Goal: Book appointment/travel/reservation

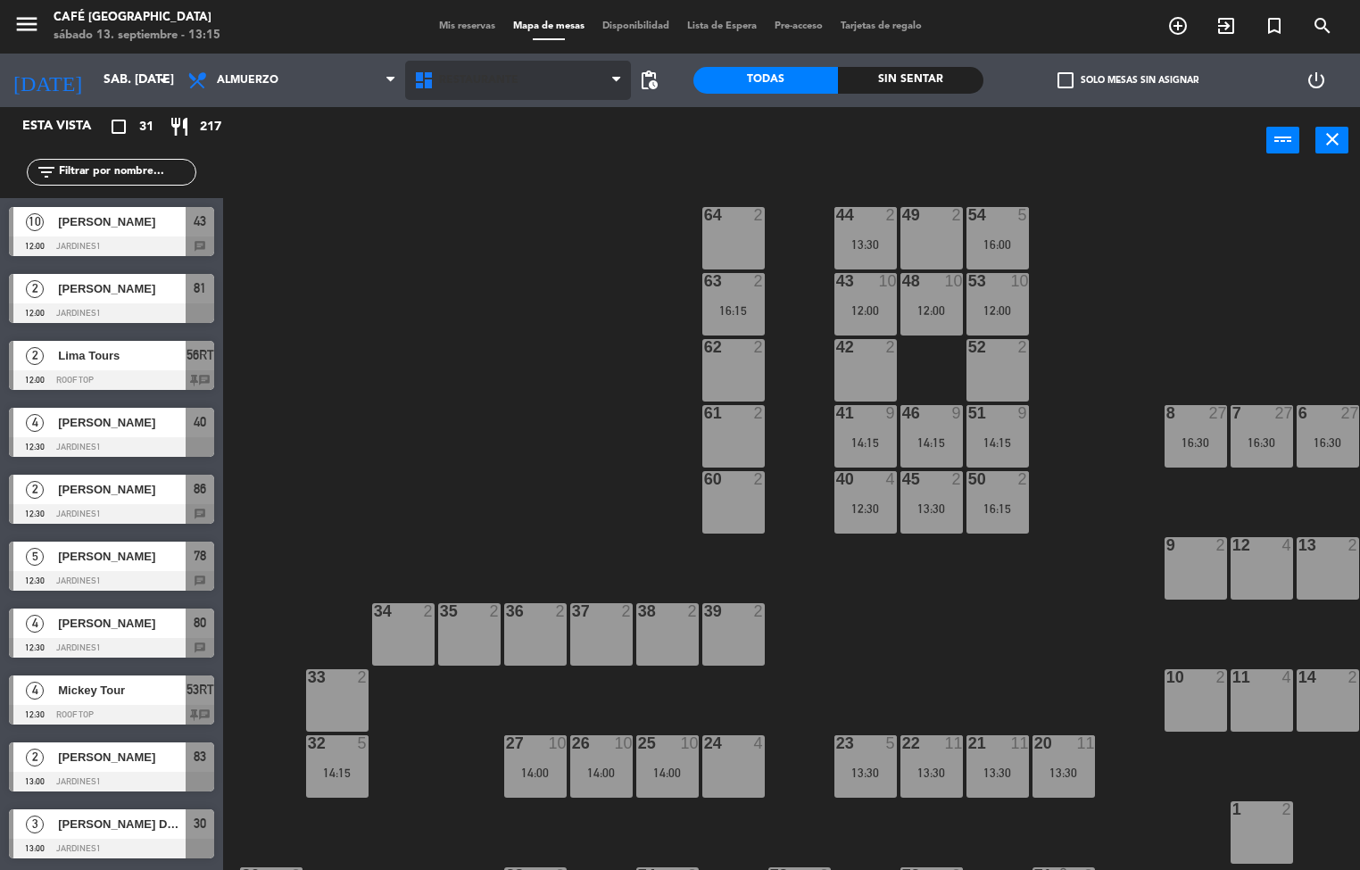
click at [479, 79] on span "Restaurante" at bounding box center [478, 80] width 79 height 12
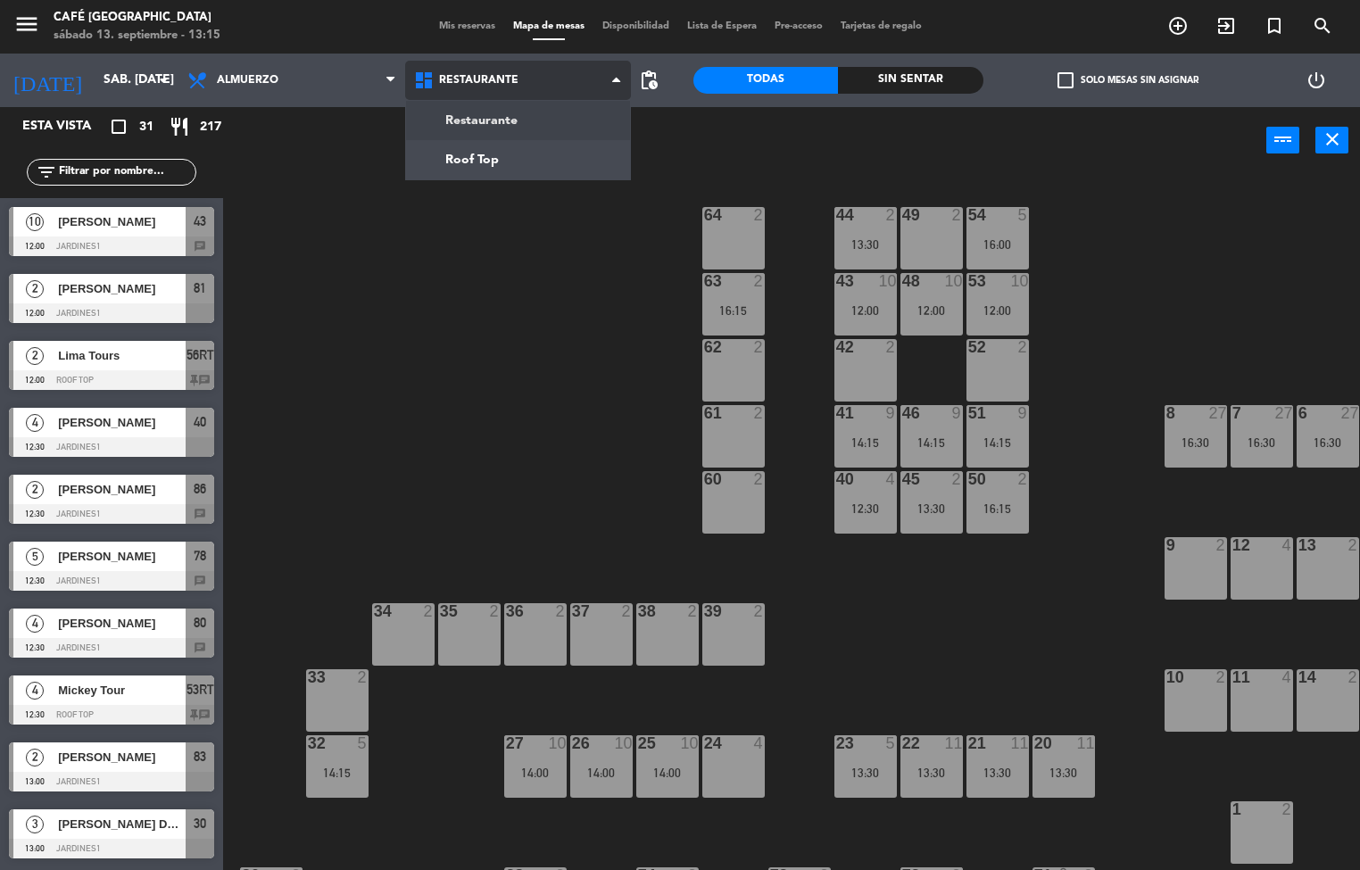
click at [476, 178] on ng-component "menu Café Museo Larco sábado 13. septiembre - 13:15 Mis reservas Mapa de mesas …" at bounding box center [680, 435] width 1360 height 871
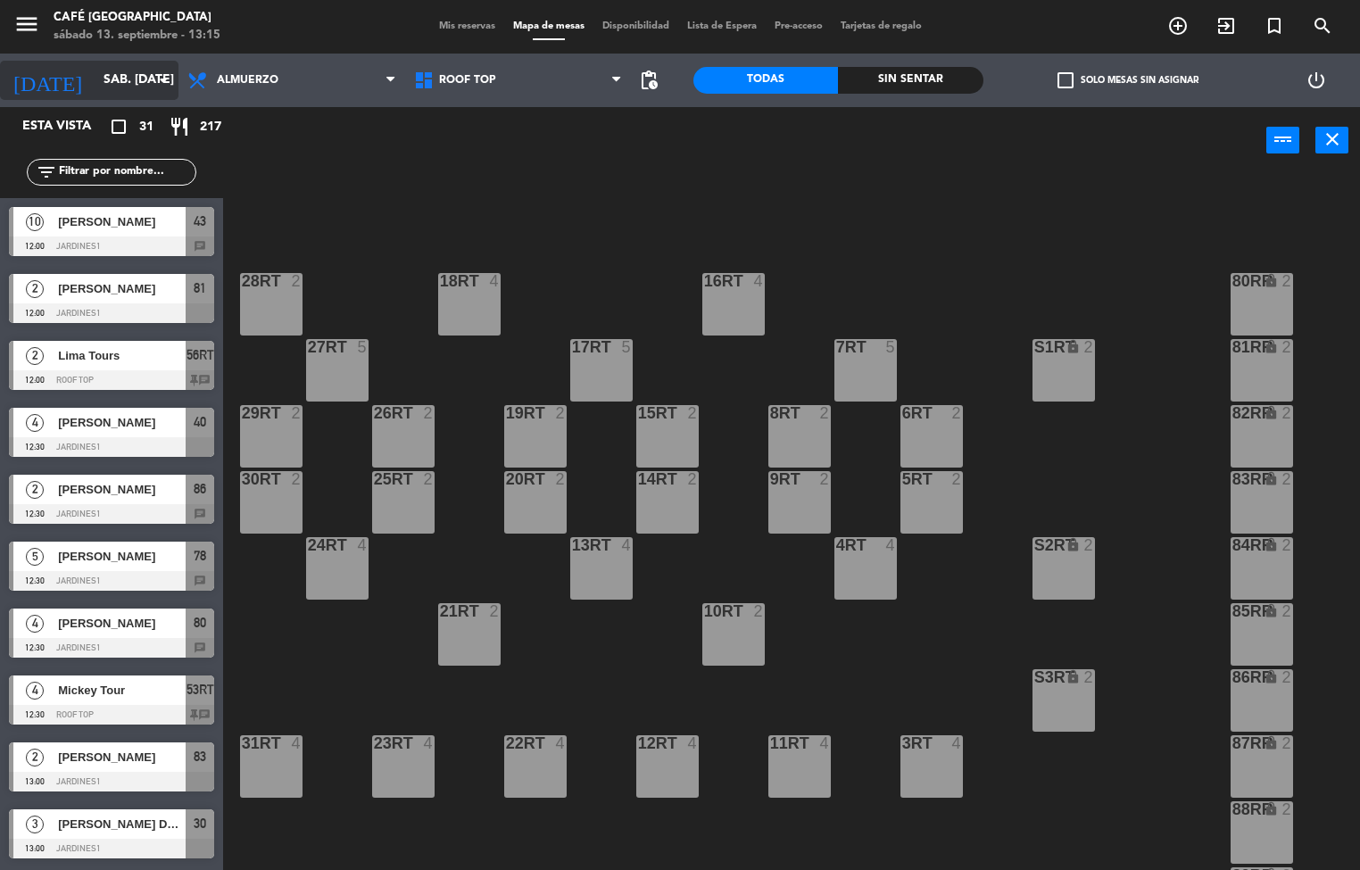
click at [119, 80] on input "sáb. [DATE]" at bounding box center [180, 80] width 170 height 32
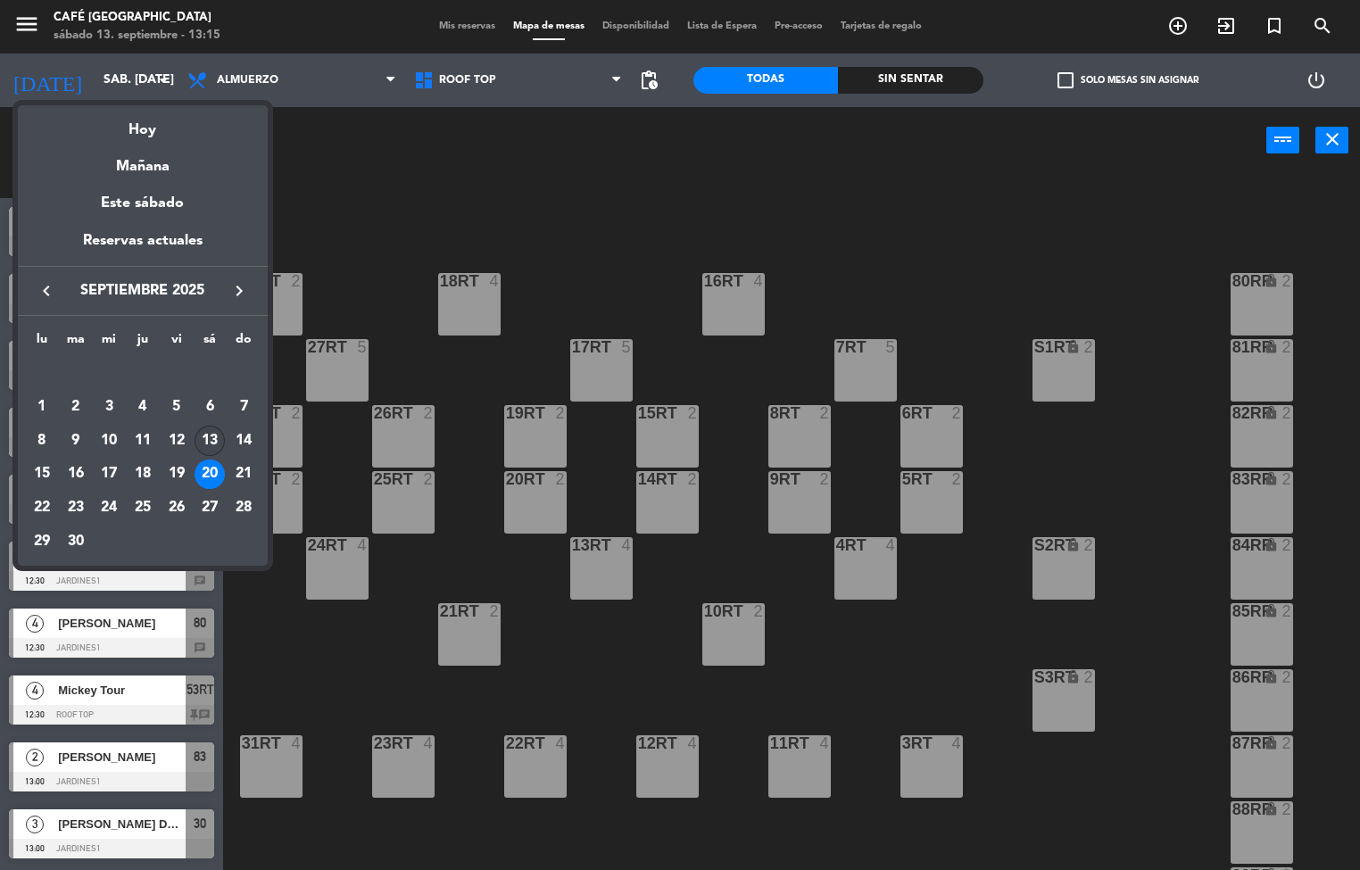
click at [201, 434] on div "13" at bounding box center [209, 441] width 30 height 30
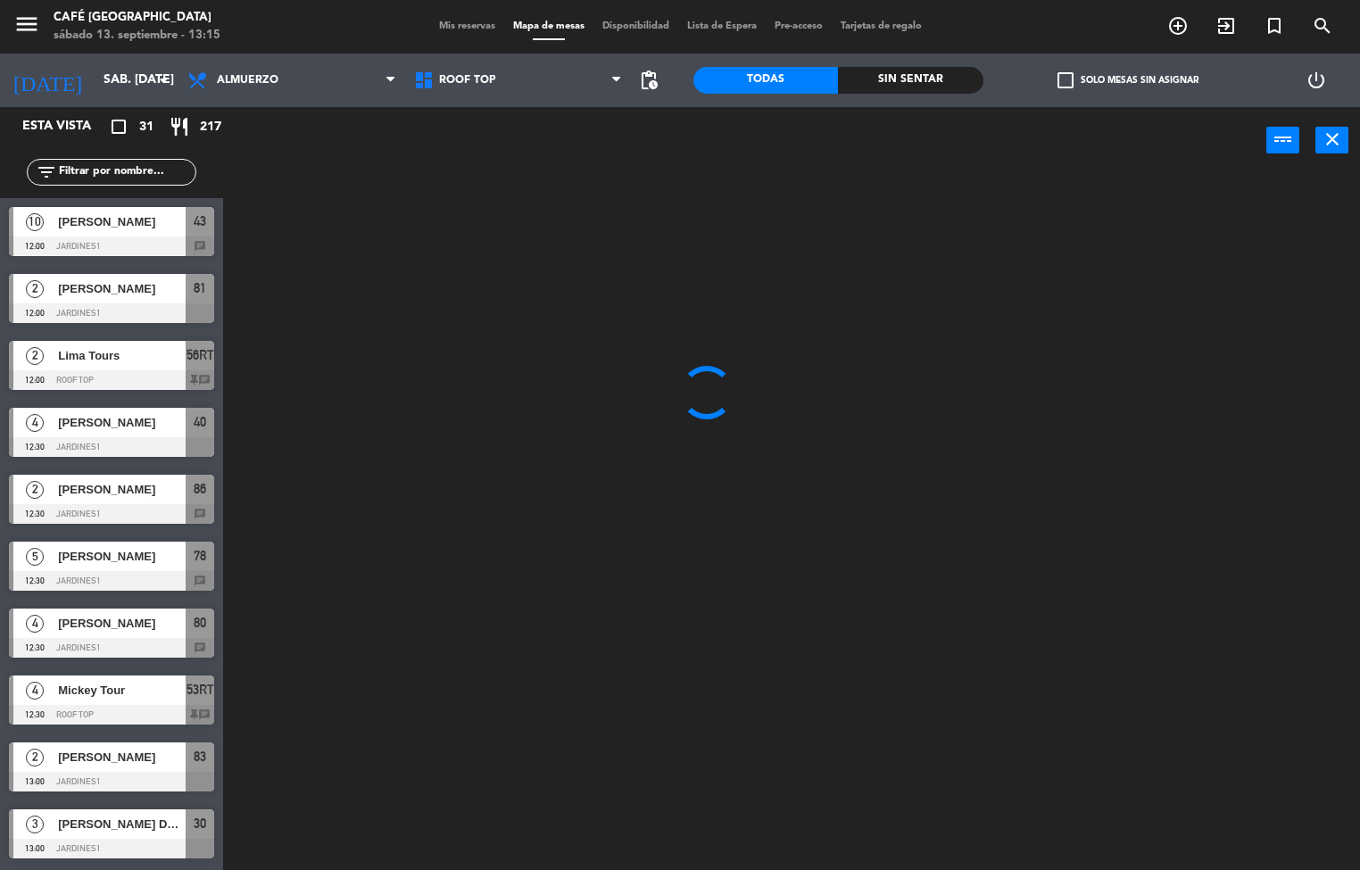
type input "sáb. [DATE]"
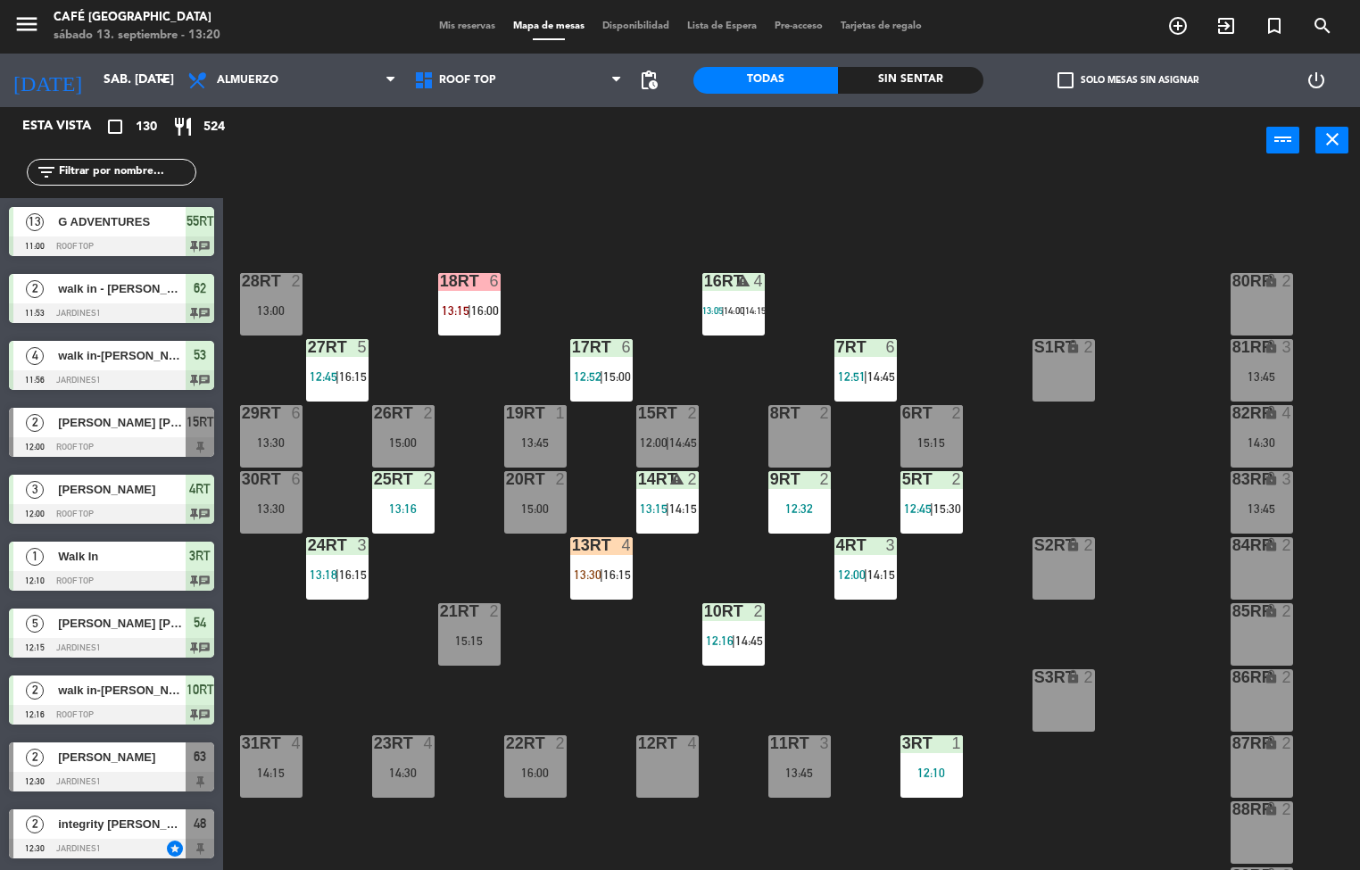
click at [606, 573] on span "16:15" at bounding box center [617, 574] width 28 height 14
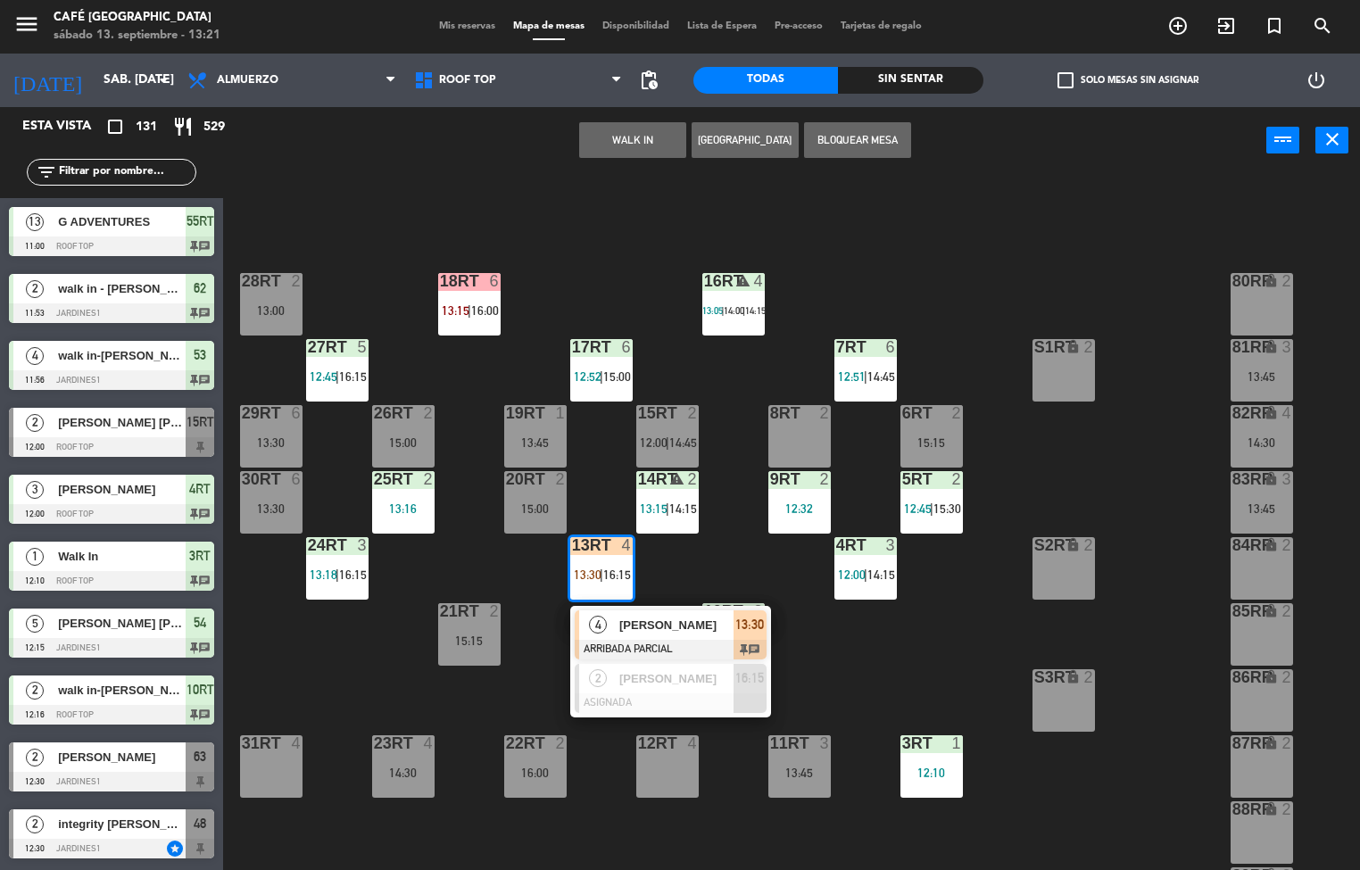
click at [881, 680] on div "18RT 6 13:15 | 16:00 16RT warning 4 13:05 | 14:00 | 14:15 28RT 2 13:00 80RR loc…" at bounding box center [797, 523] width 1123 height 696
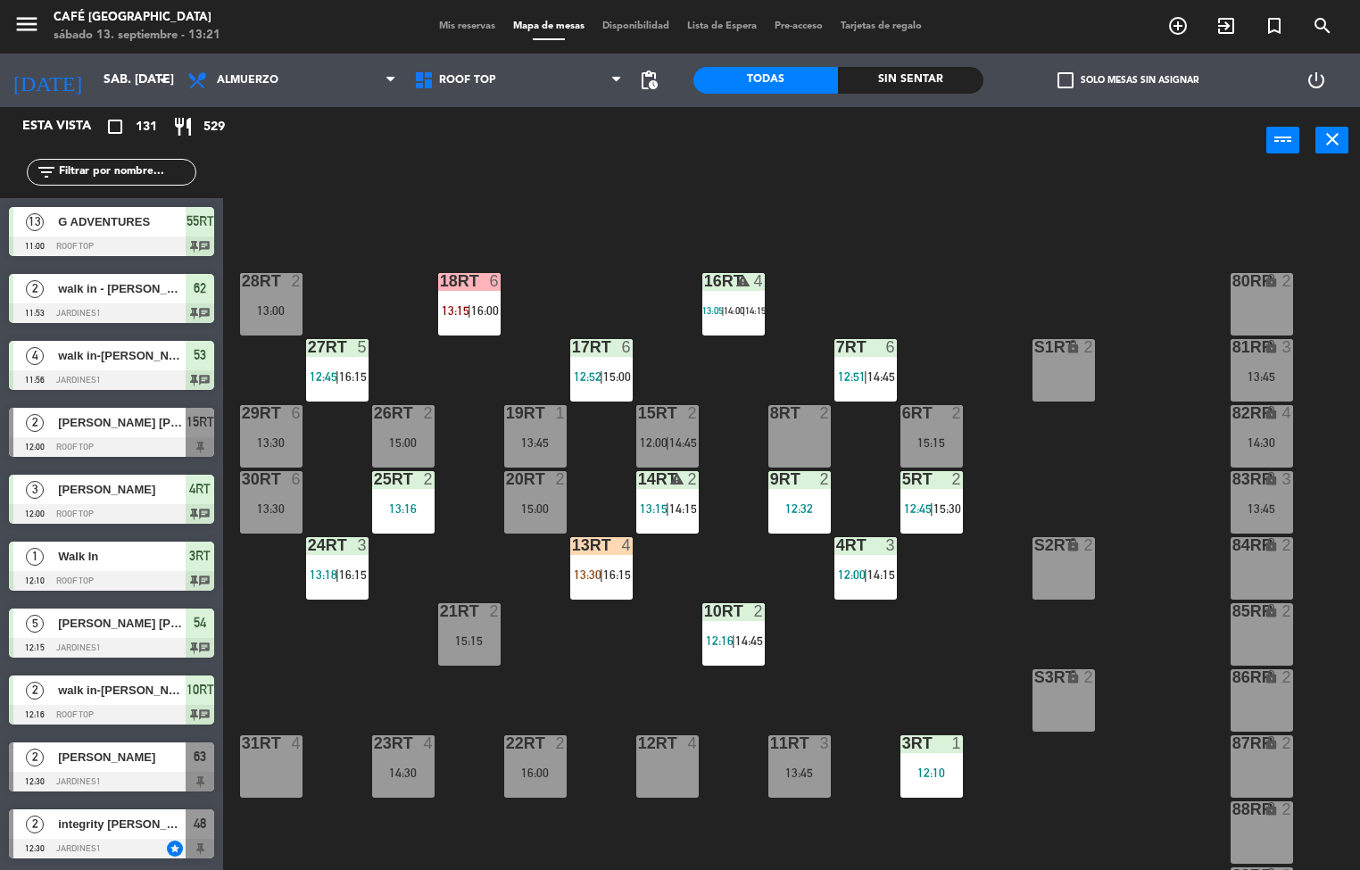
click at [656, 509] on span "13:15" at bounding box center [654, 508] width 28 height 14
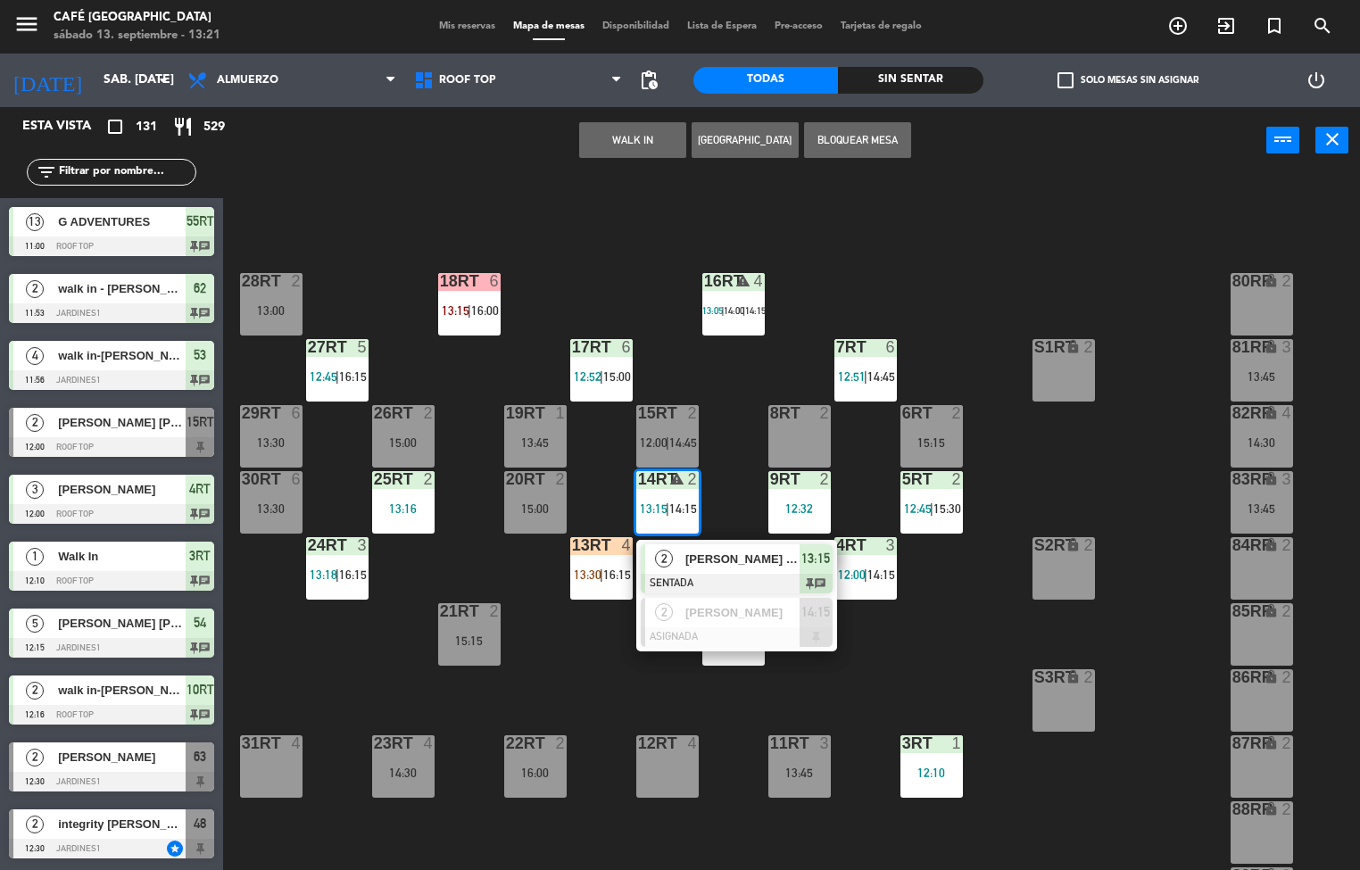
click at [760, 563] on span "[PERSON_NAME] [PERSON_NAME]" at bounding box center [742, 559] width 114 height 19
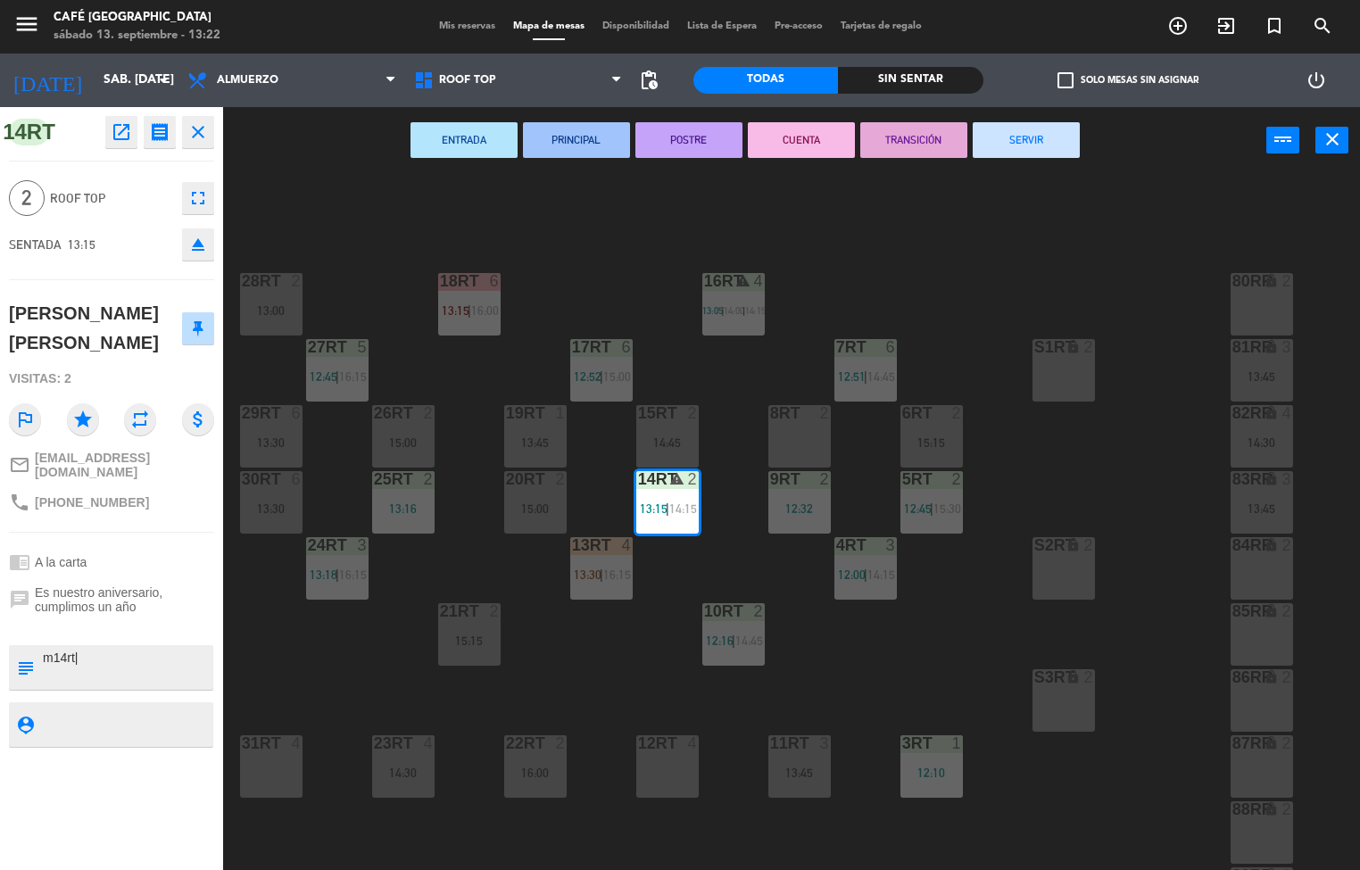
click at [632, 657] on div "18RT 6 13:15 | 16:00 16RT warning 4 13:05 | 14:00 | 14:15 28RT 2 13:00 80RR loc…" at bounding box center [797, 523] width 1123 height 696
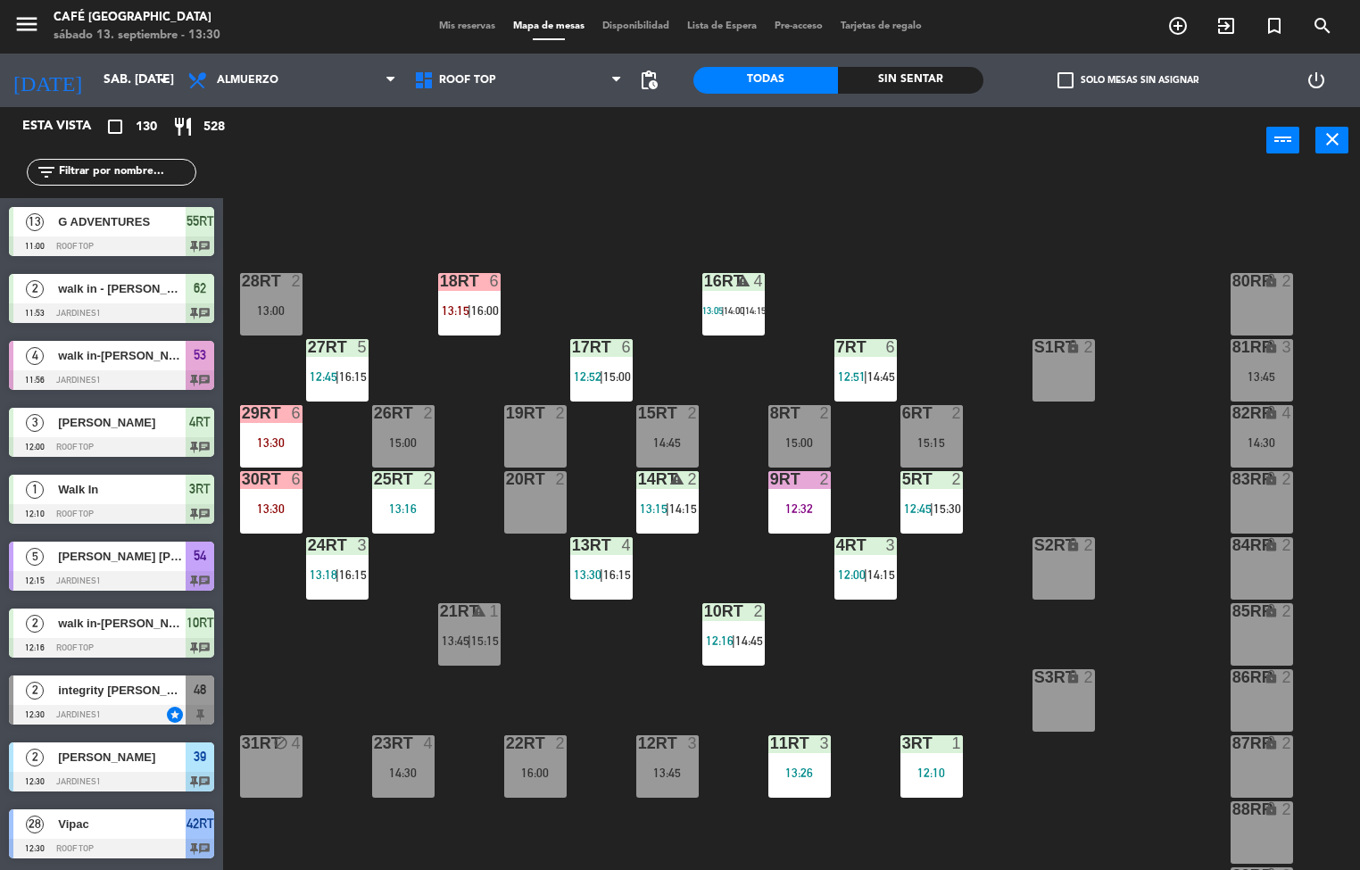
scroll to position [1, 0]
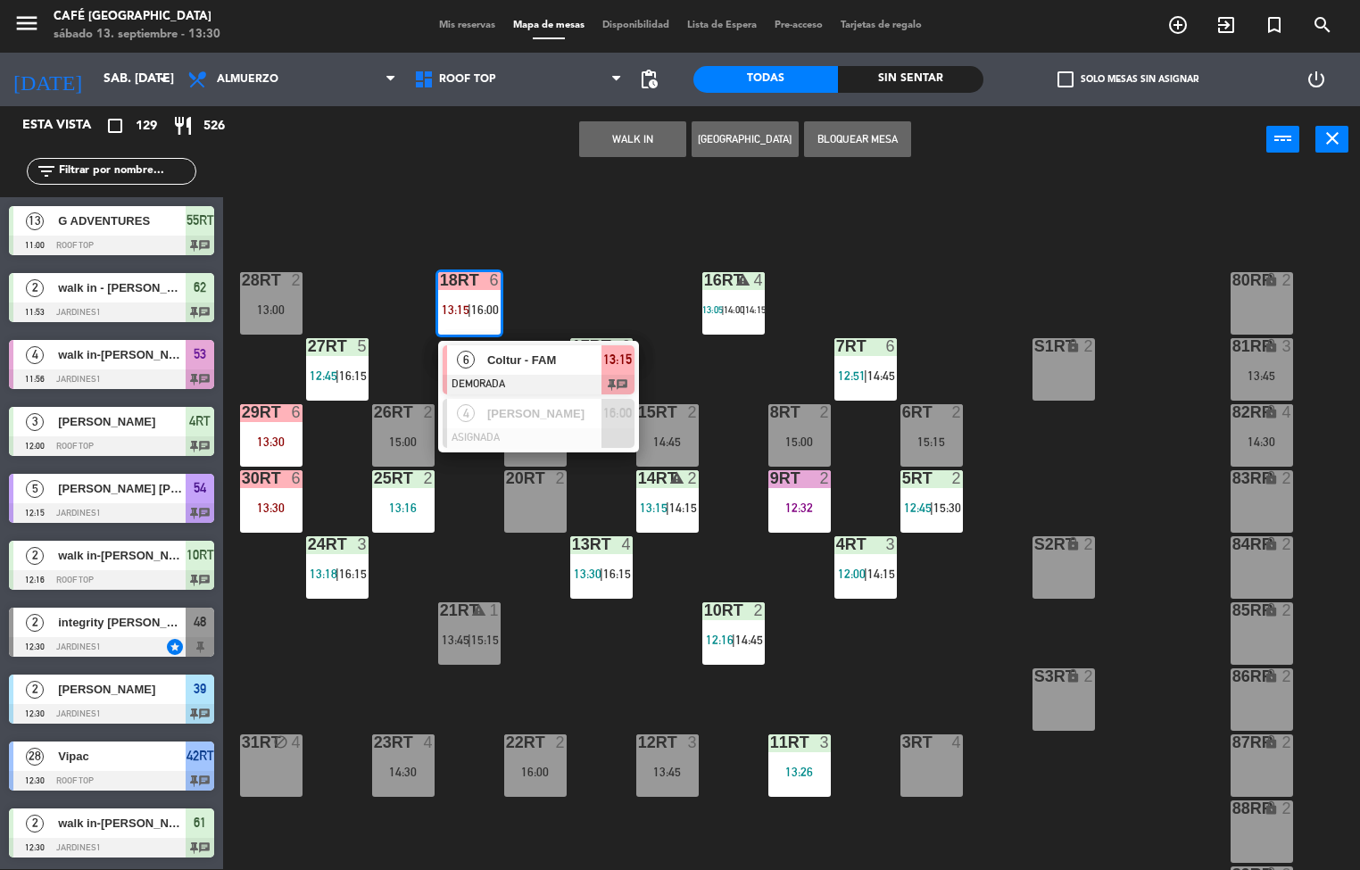
click at [549, 375] on div at bounding box center [538, 385] width 192 height 20
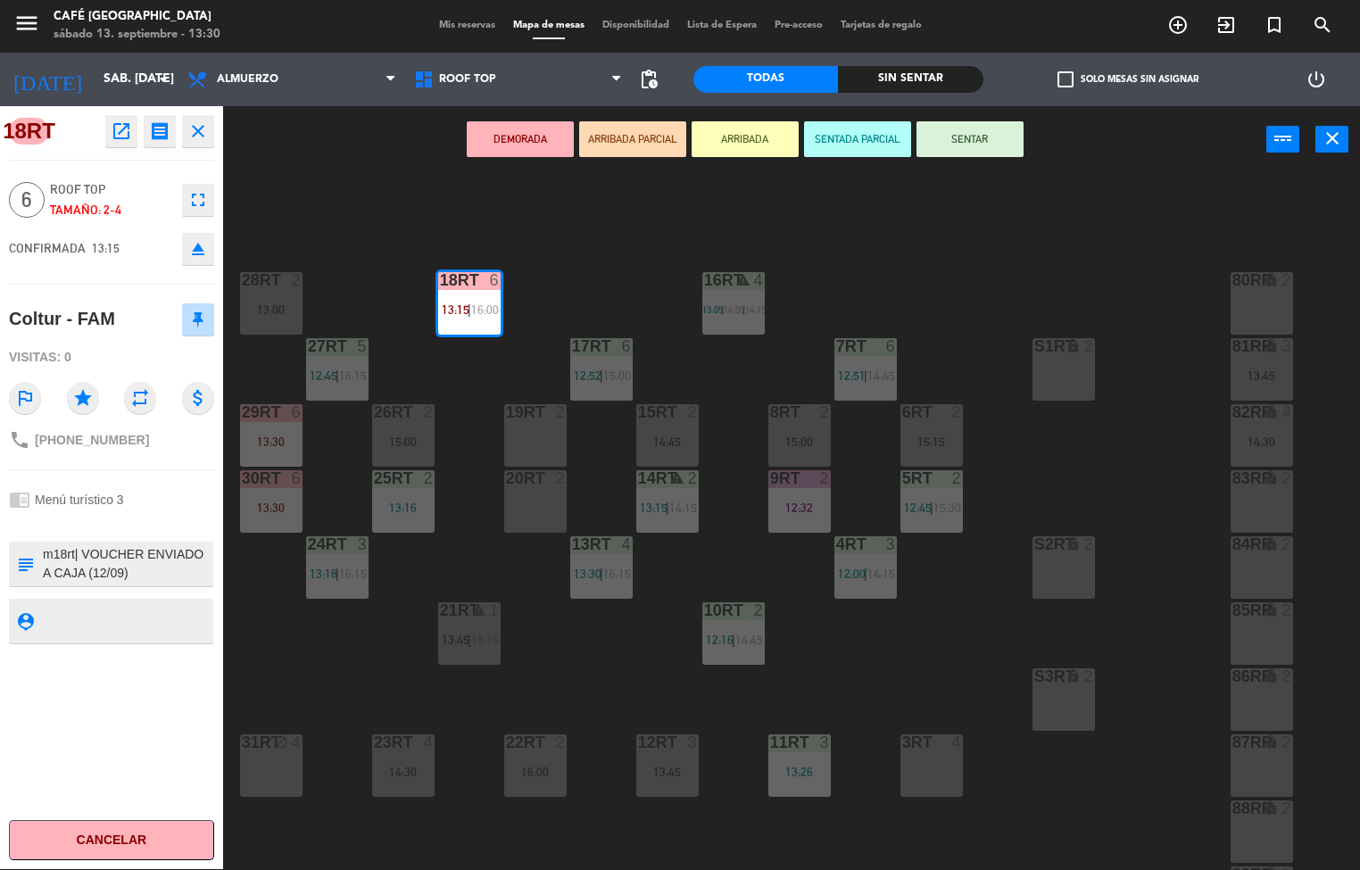
click at [128, 131] on icon "open_in_new" at bounding box center [121, 130] width 21 height 21
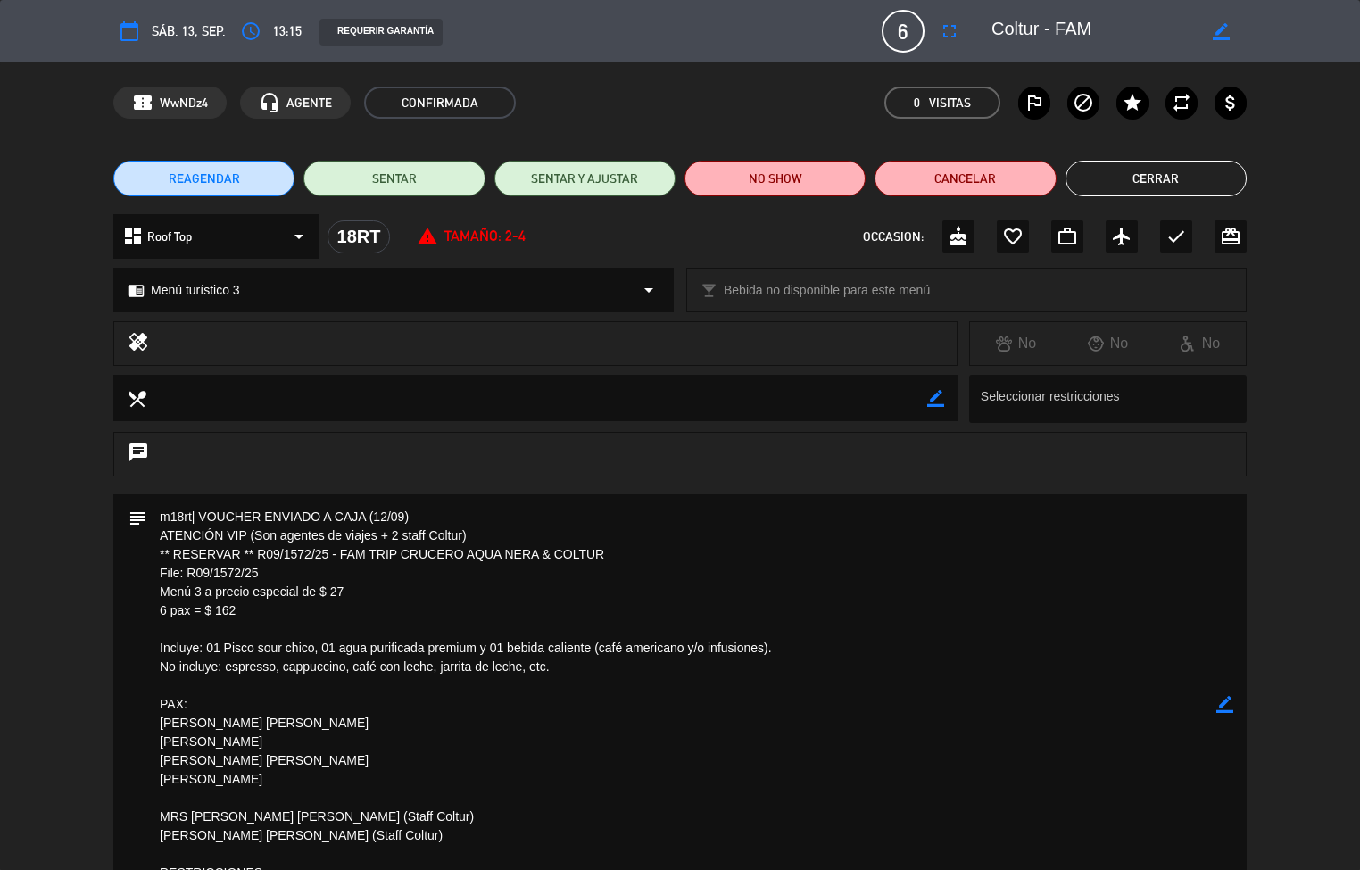
click at [686, 798] on textarea at bounding box center [681, 704] width 1070 height 420
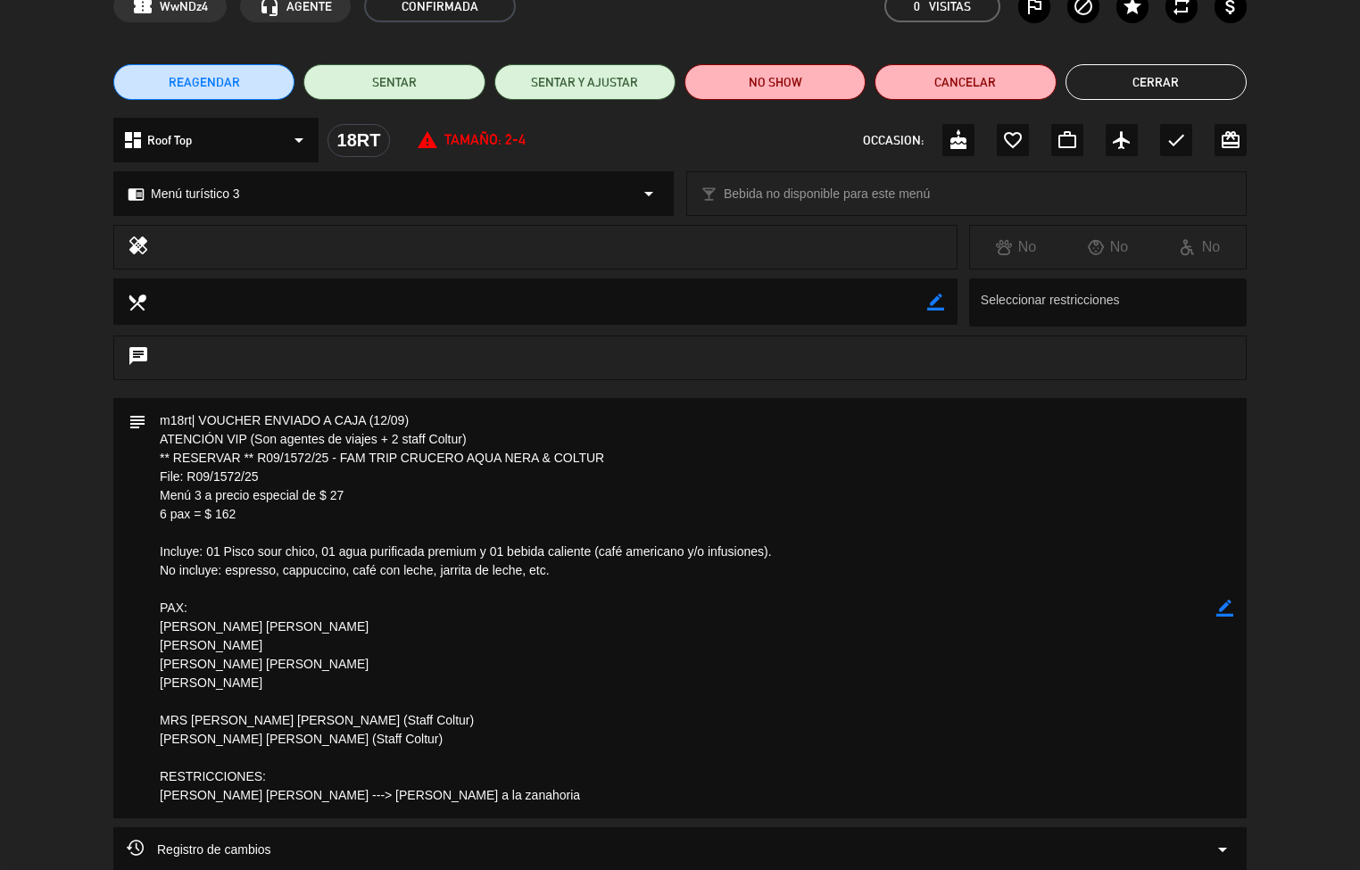
scroll to position [95, 0]
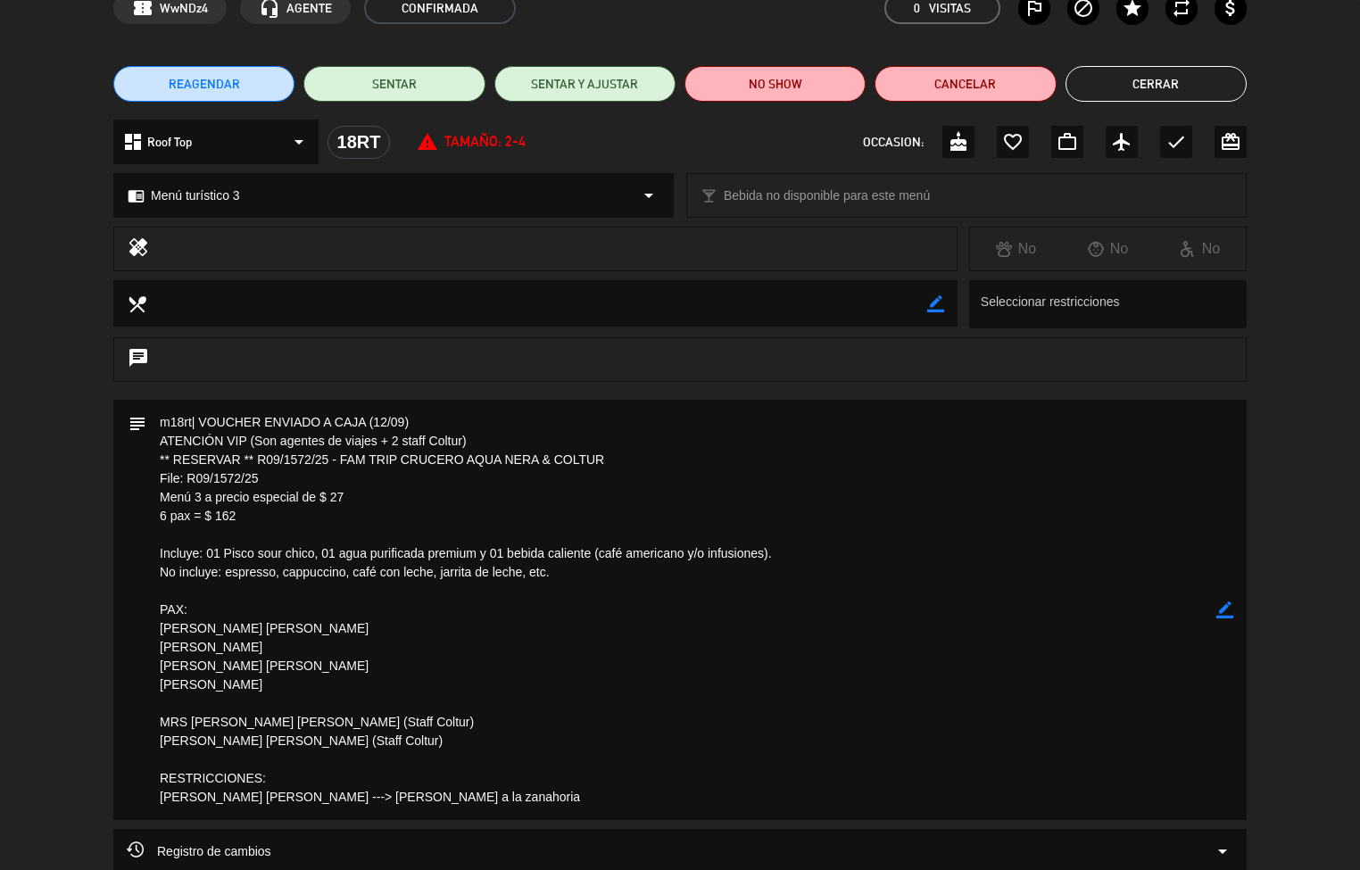
click at [610, 755] on textarea at bounding box center [681, 610] width 1070 height 420
click at [512, 816] on textarea at bounding box center [681, 610] width 1070 height 420
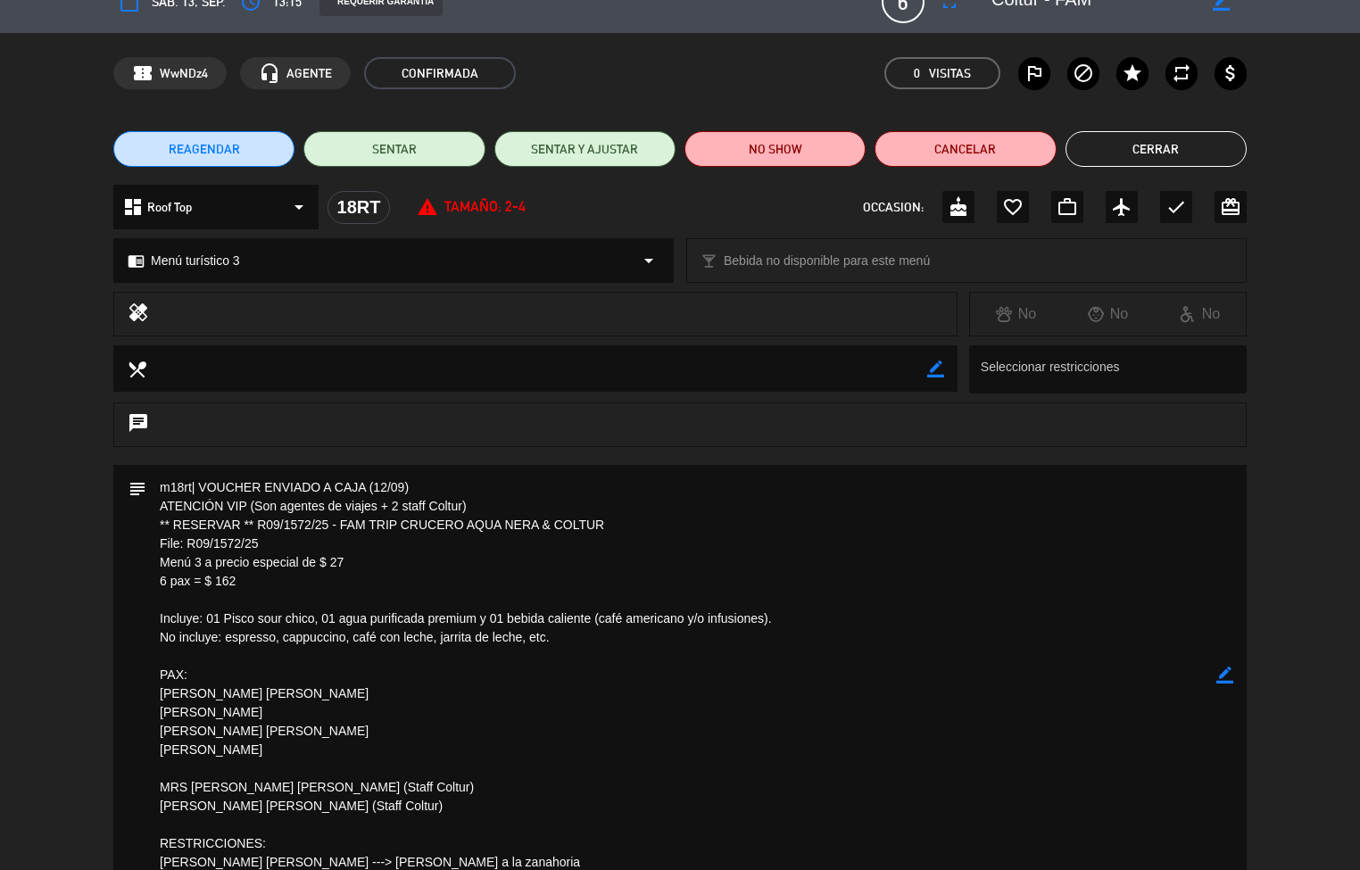
scroll to position [0, 0]
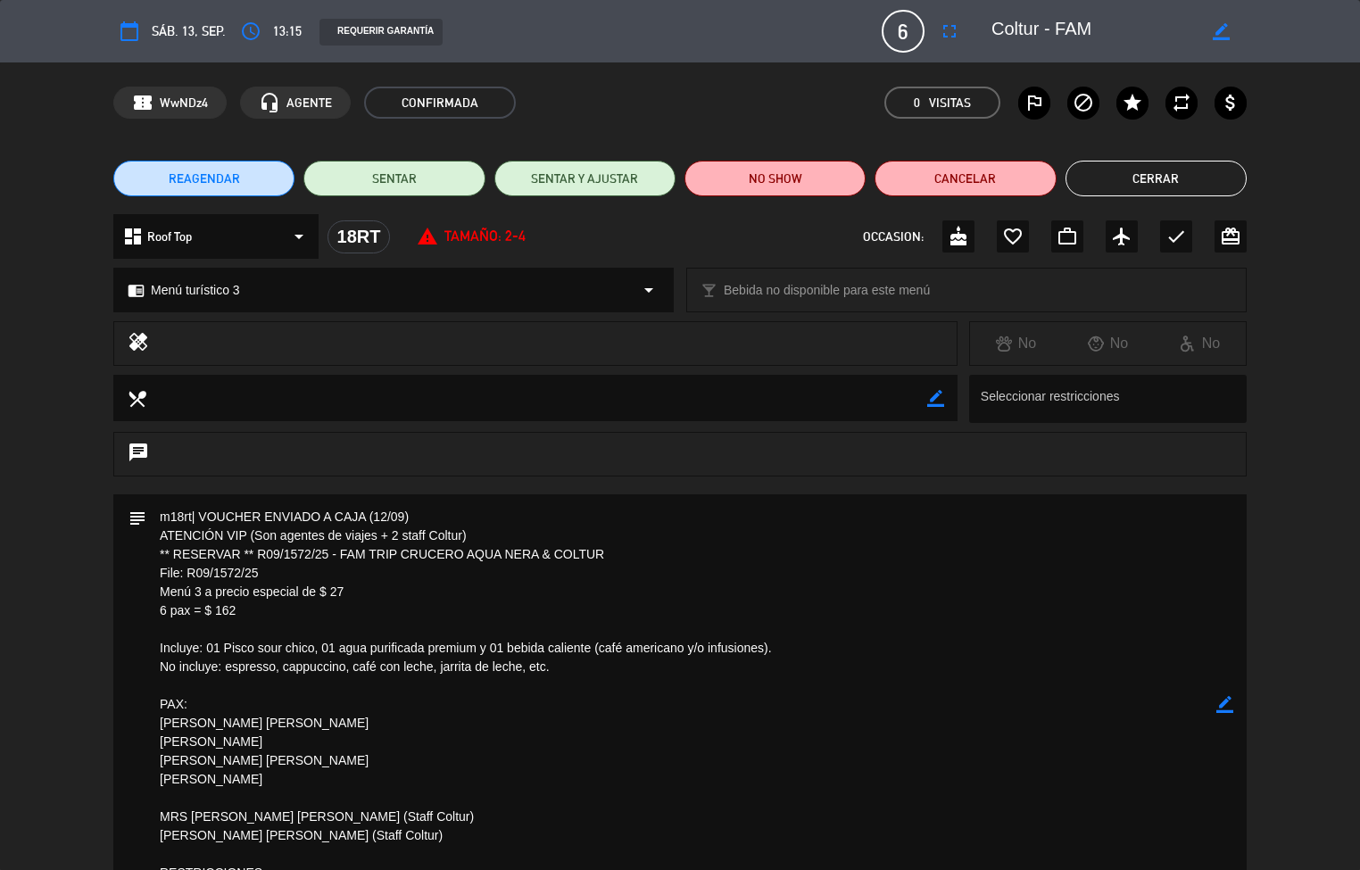
click at [662, 817] on textarea at bounding box center [681, 704] width 1070 height 420
